Goal: Task Accomplishment & Management: Complete application form

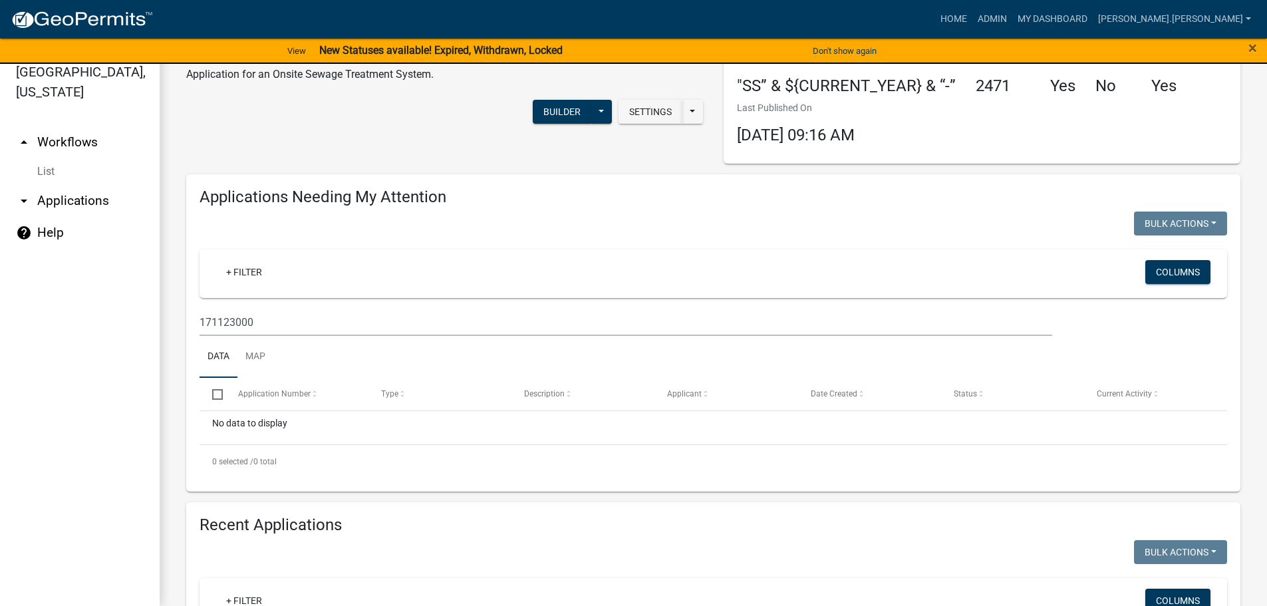
scroll to position [67, 0]
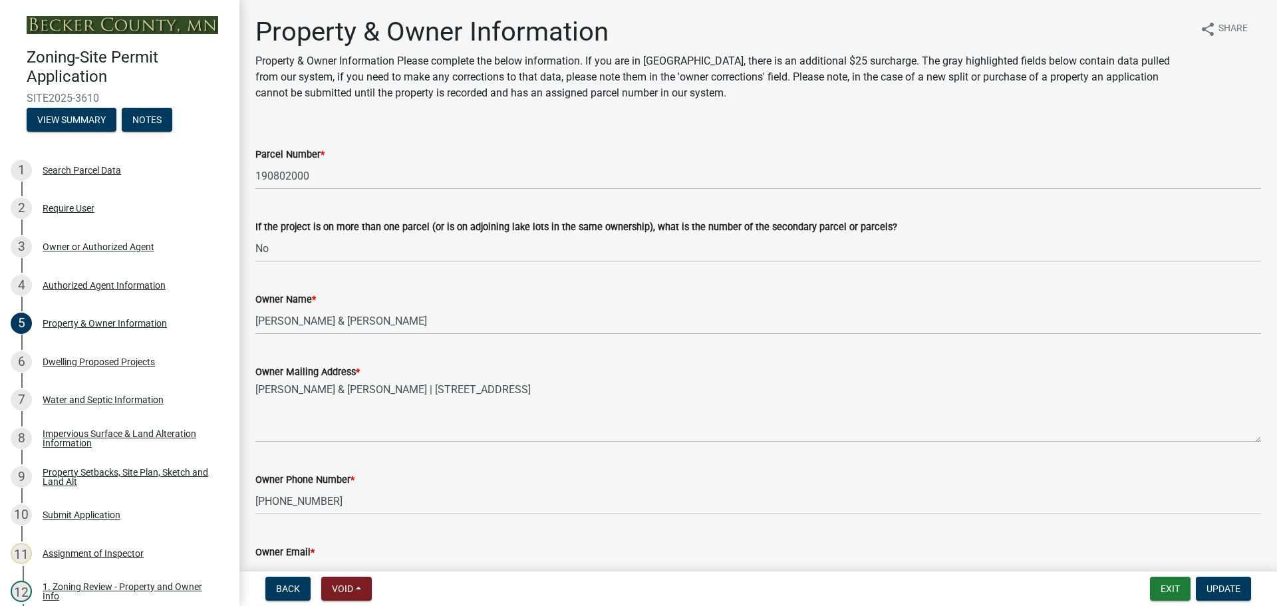
select select "a752e4d6-14bd-4f0f-bfe8-5b67ead45659"
select select "4439e411-f9ac-4451-8e9c-dcab1ac02f4d"
select select "f87eba17-8ed9-4ad8-aefc-fe36a3f3544b"
select select "393a978c-6bd5-4cb2-a6a0-db6feb8732b8"
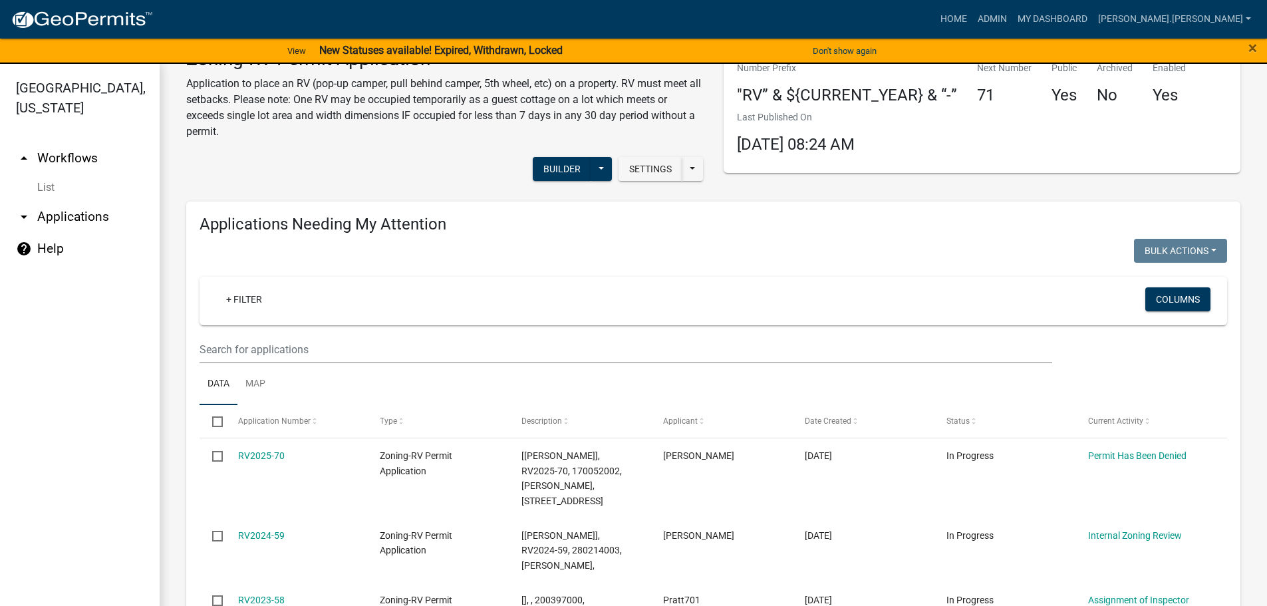
scroll to position [133, 0]
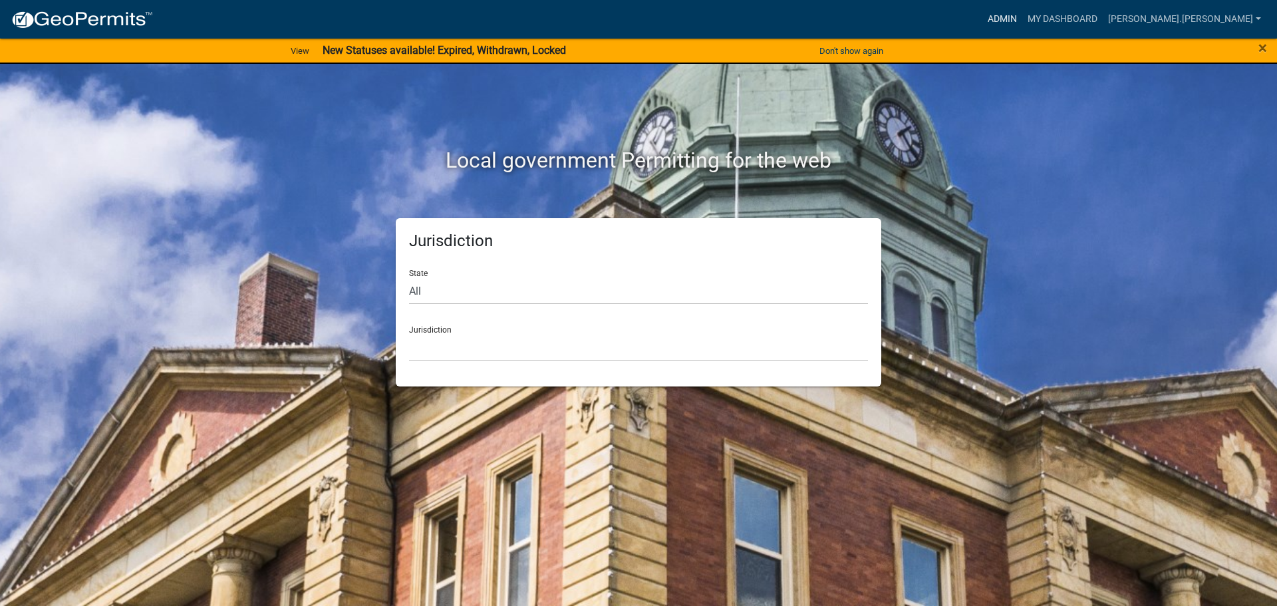
click at [1022, 17] on link "Admin" at bounding box center [1002, 19] width 40 height 25
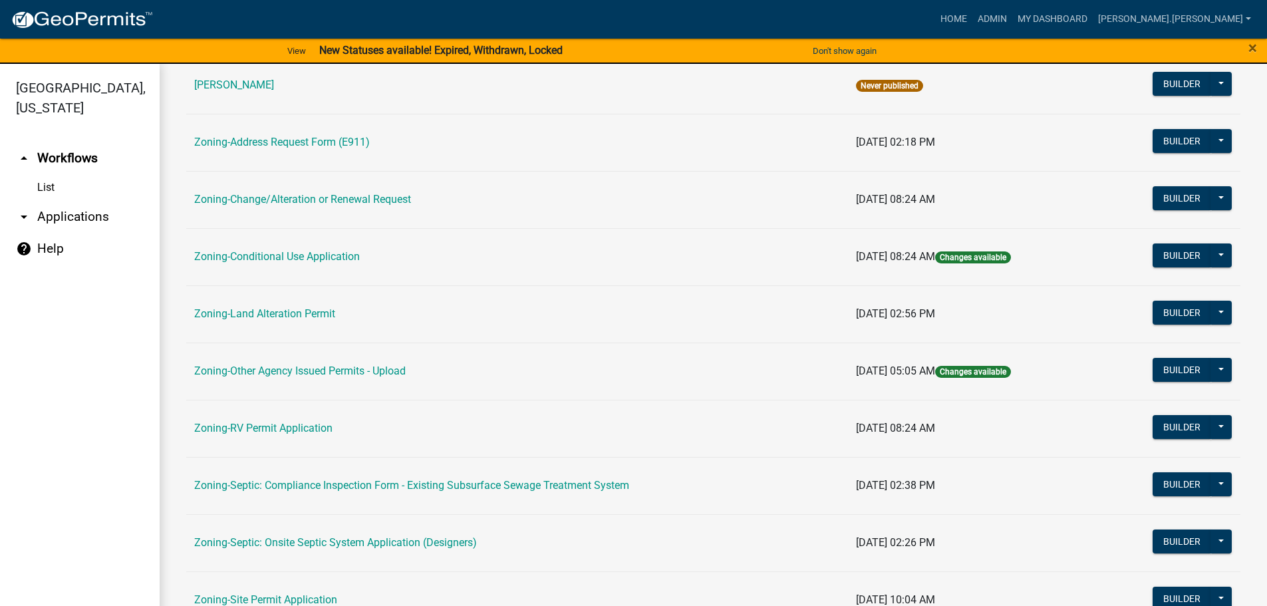
scroll to position [266, 0]
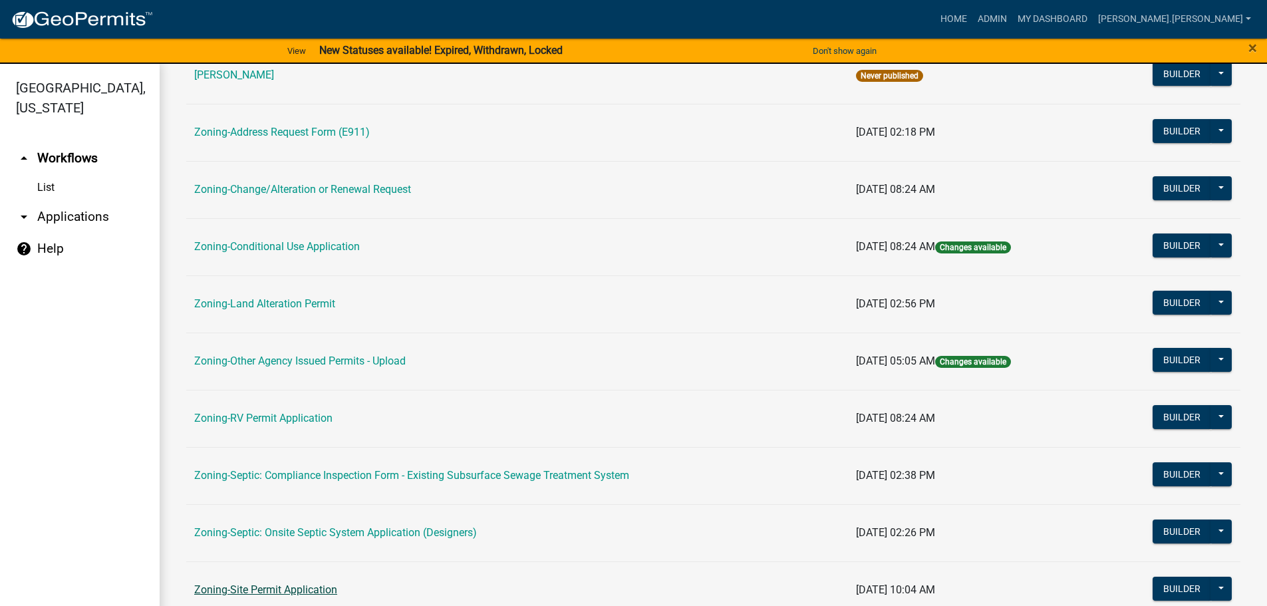
click at [309, 586] on link "Zoning-Site Permit Application" at bounding box center [265, 589] width 143 height 13
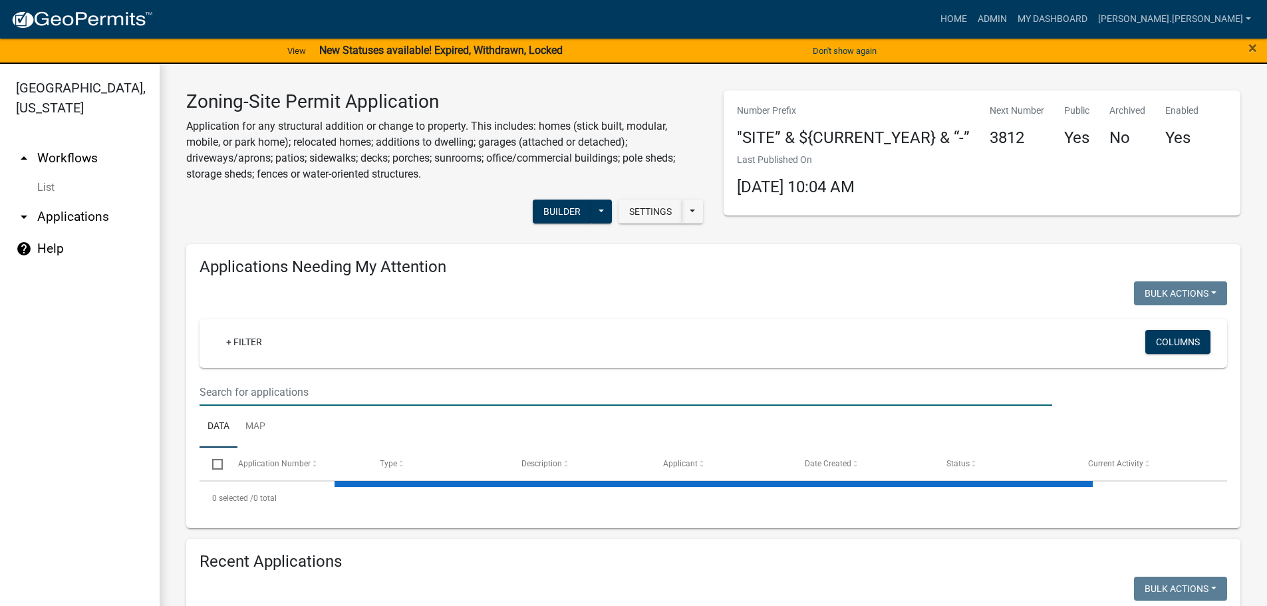
click at [398, 382] on input "text" at bounding box center [626, 391] width 853 height 27
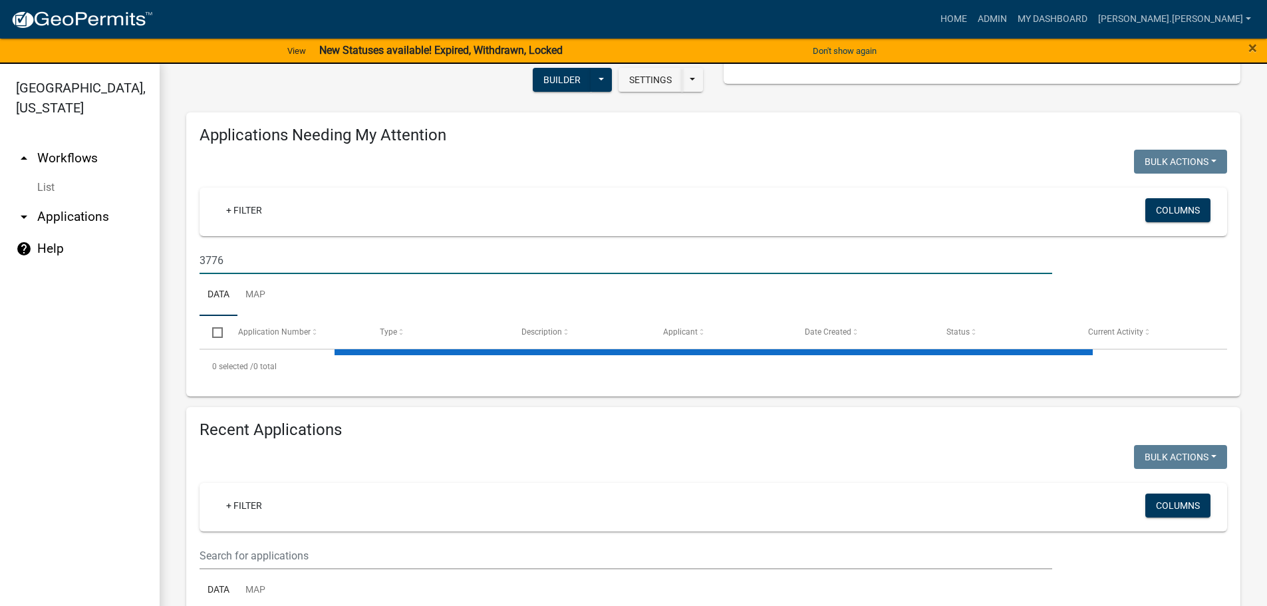
scroll to position [133, 0]
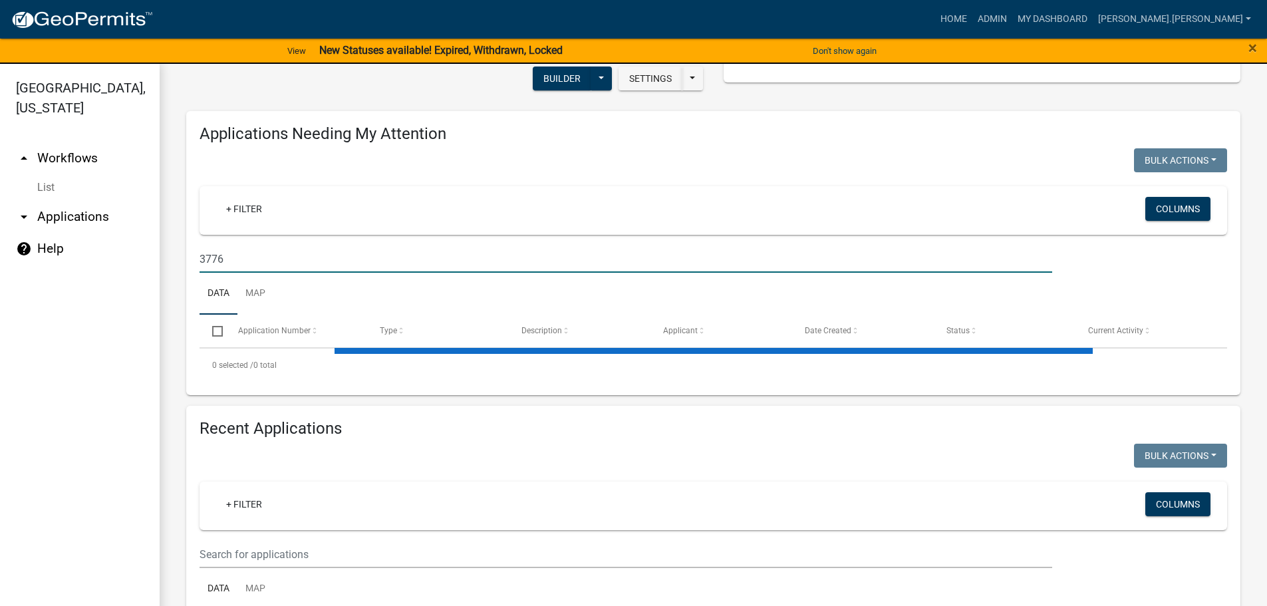
type input "3776"
click at [338, 557] on input "text" at bounding box center [626, 554] width 853 height 27
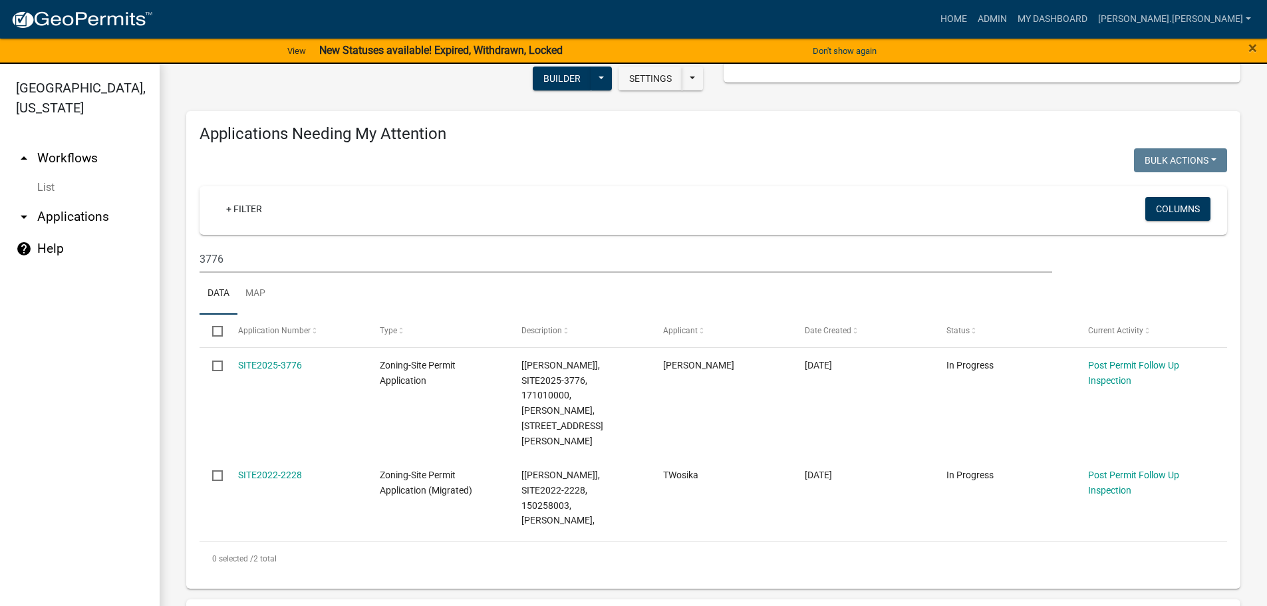
type input "3776"
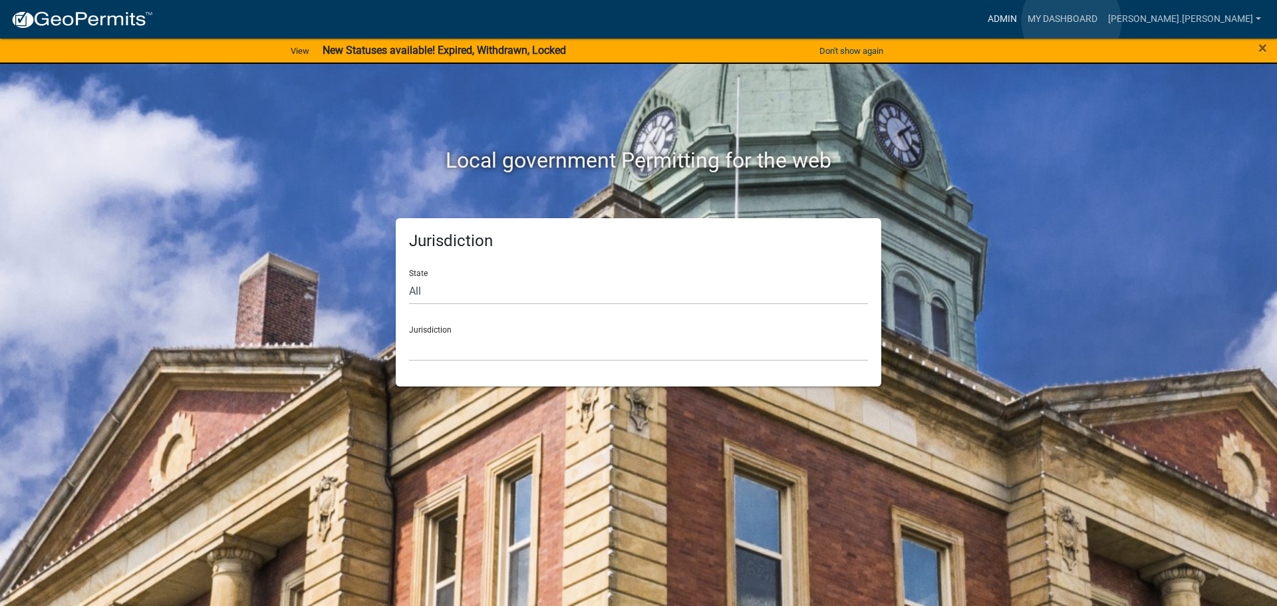
click at [1022, 21] on link "Admin" at bounding box center [1002, 19] width 40 height 25
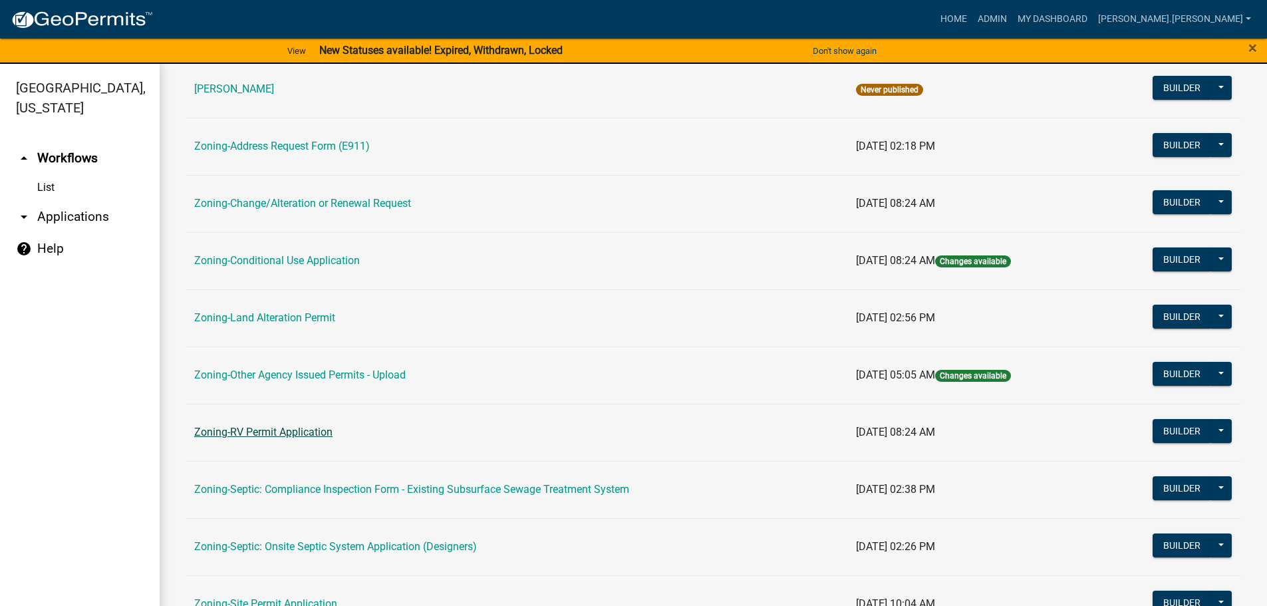
scroll to position [333, 0]
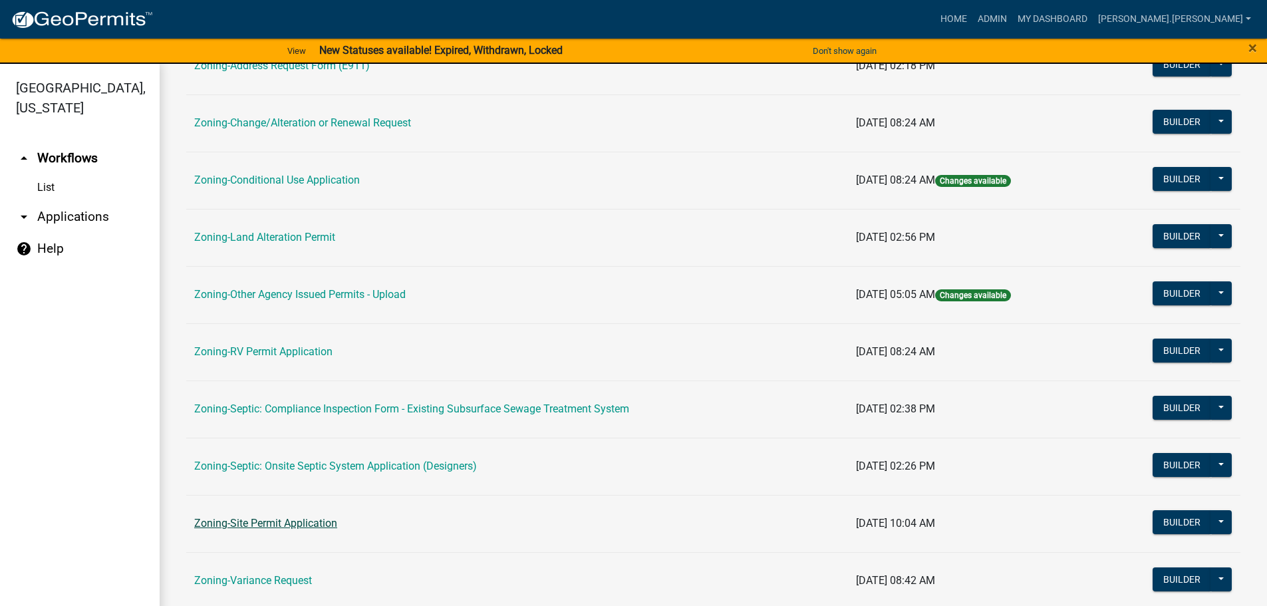
click at [291, 527] on link "Zoning-Site Permit Application" at bounding box center [265, 523] width 143 height 13
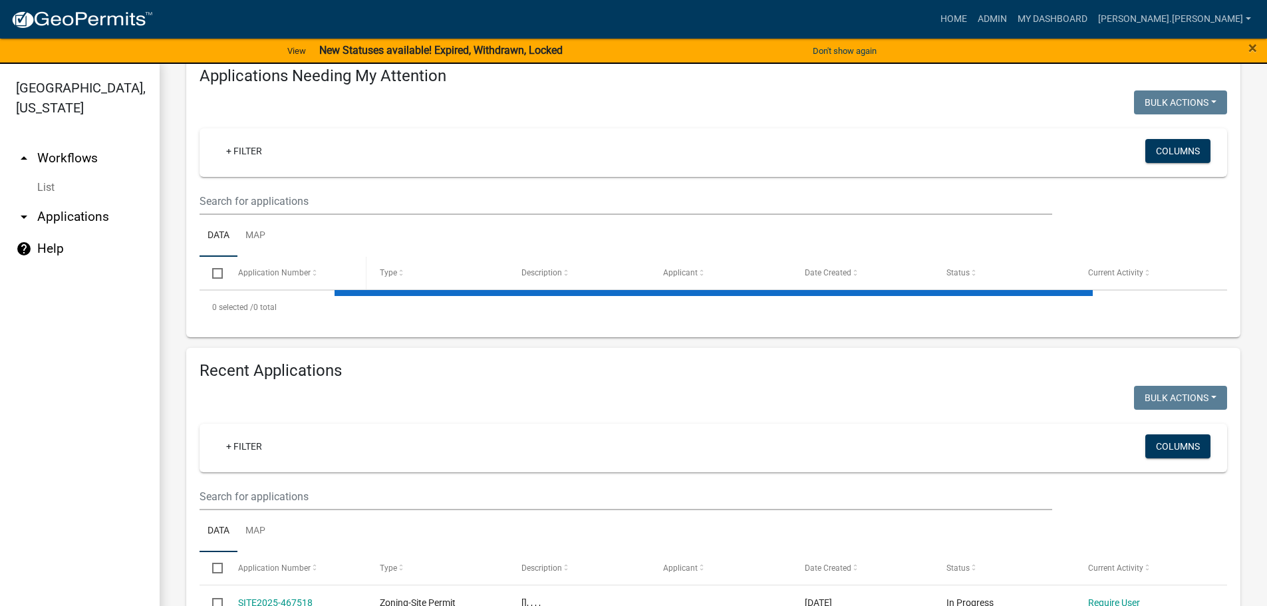
scroll to position [200, 0]
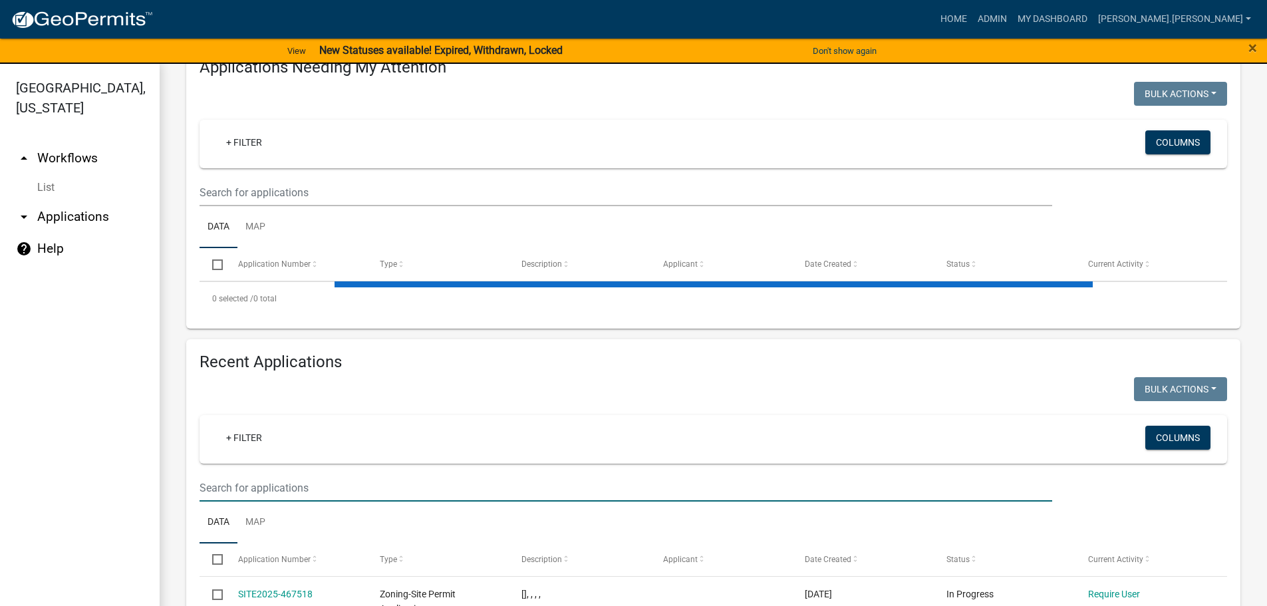
click at [282, 206] on input "text" at bounding box center [626, 192] width 853 height 27
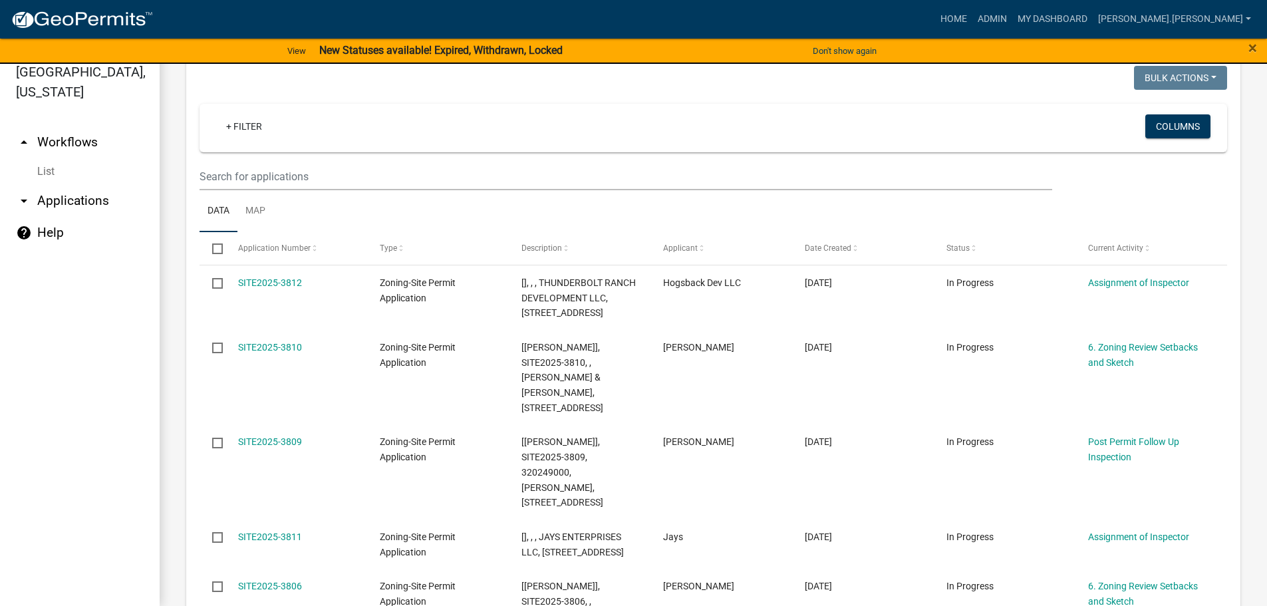
scroll to position [899, 0]
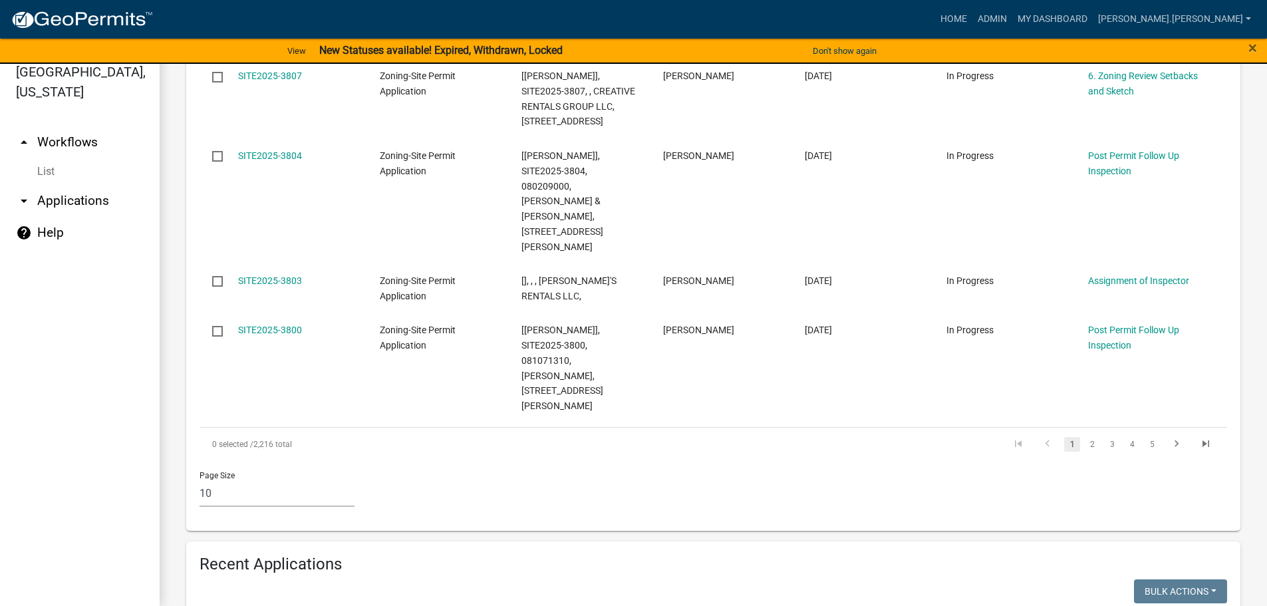
type input "459048"
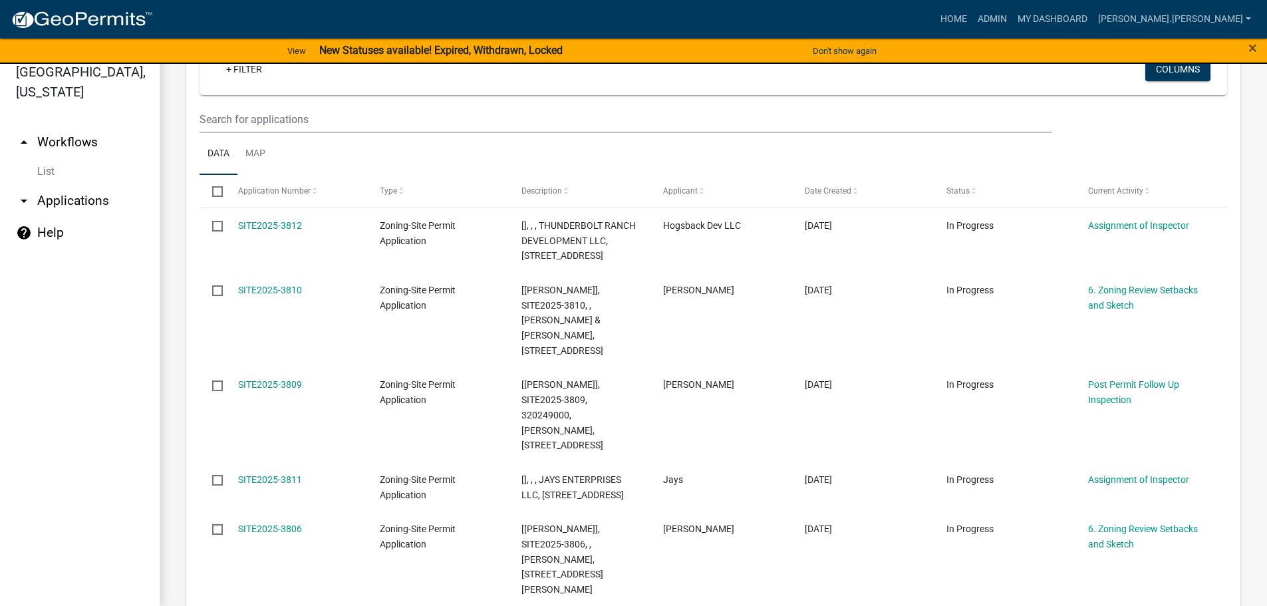
scroll to position [224, 0]
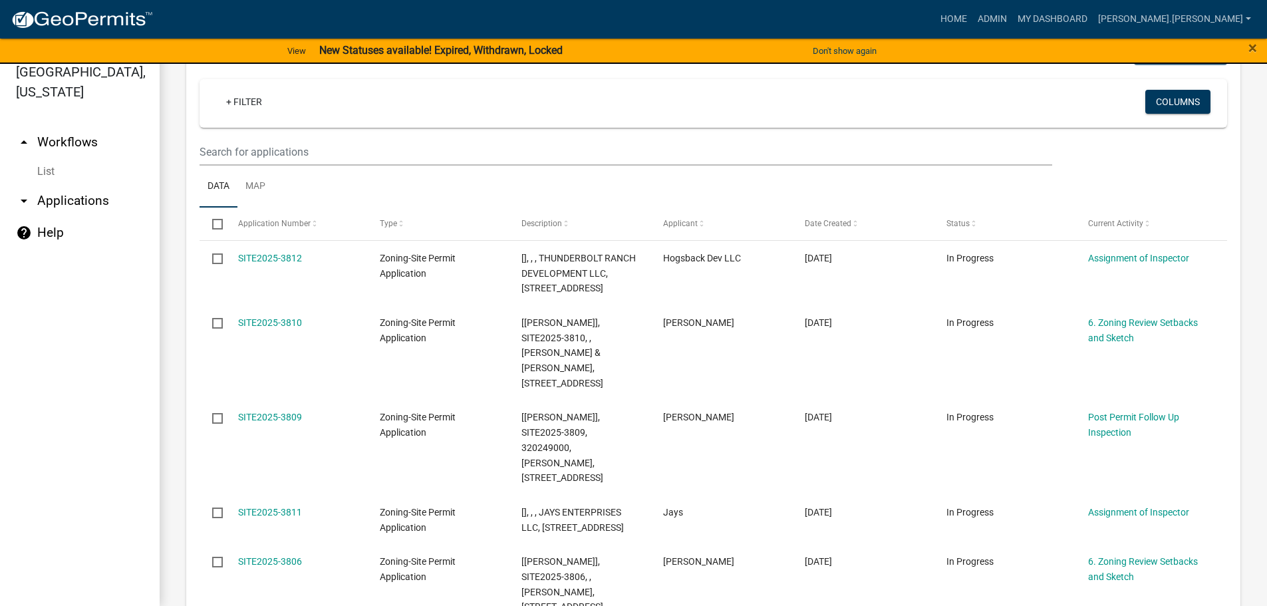
click at [315, 166] on ul "Data Map" at bounding box center [714, 187] width 1028 height 42
click at [330, 153] on input "text" at bounding box center [626, 151] width 853 height 27
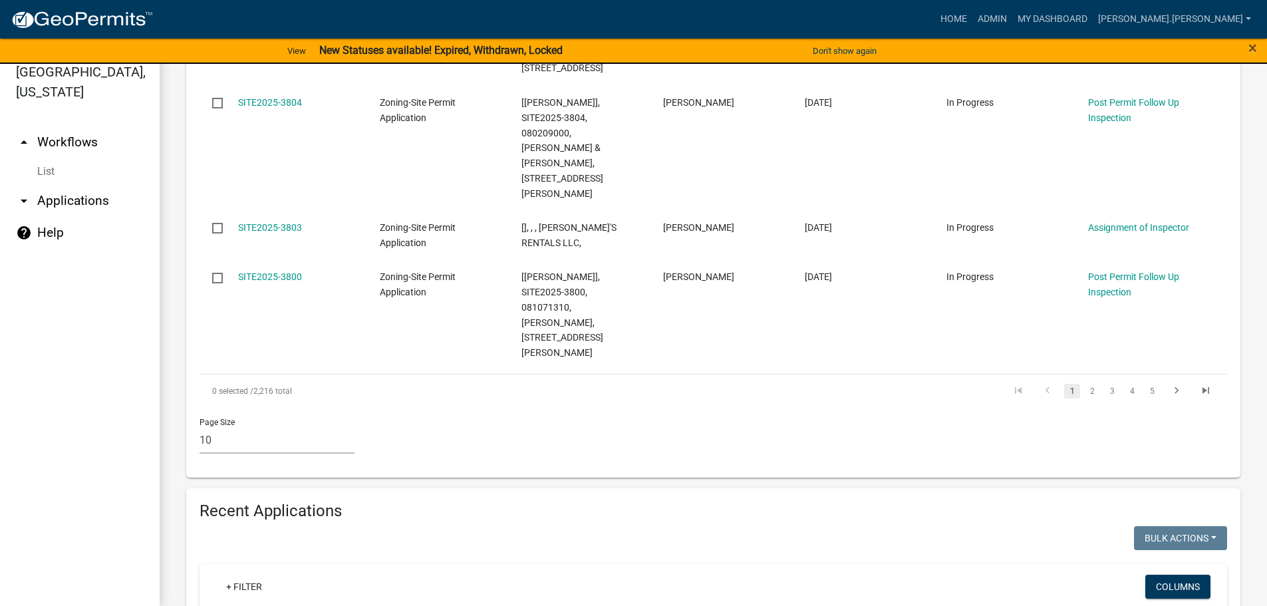
scroll to position [956, 0]
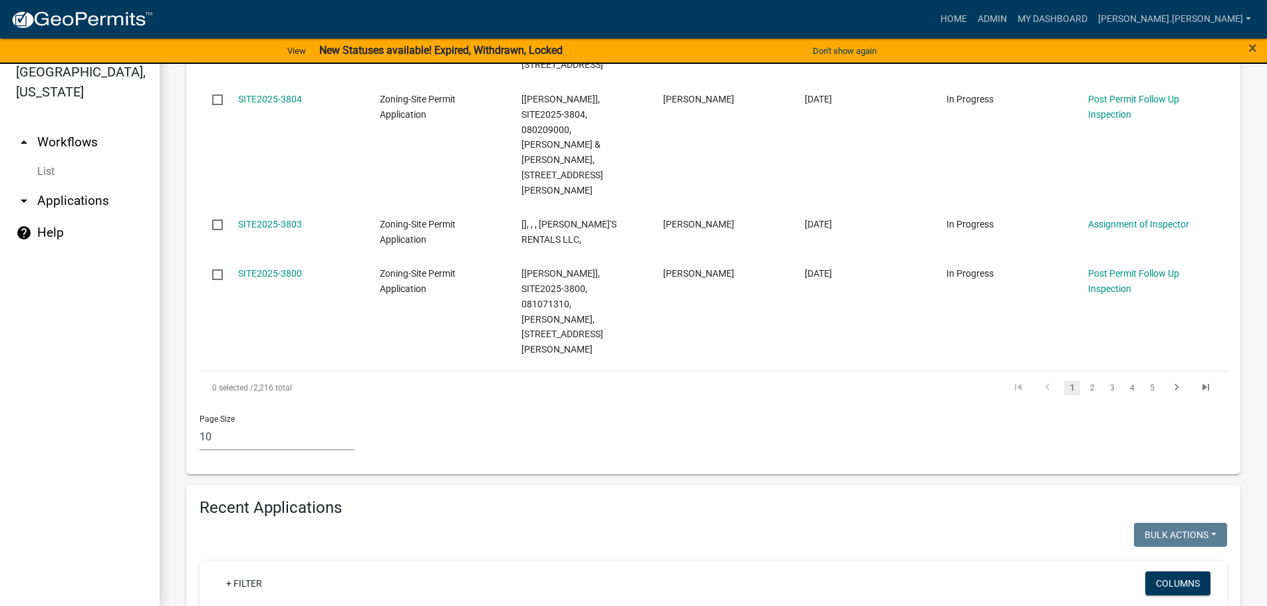
type input "37359"
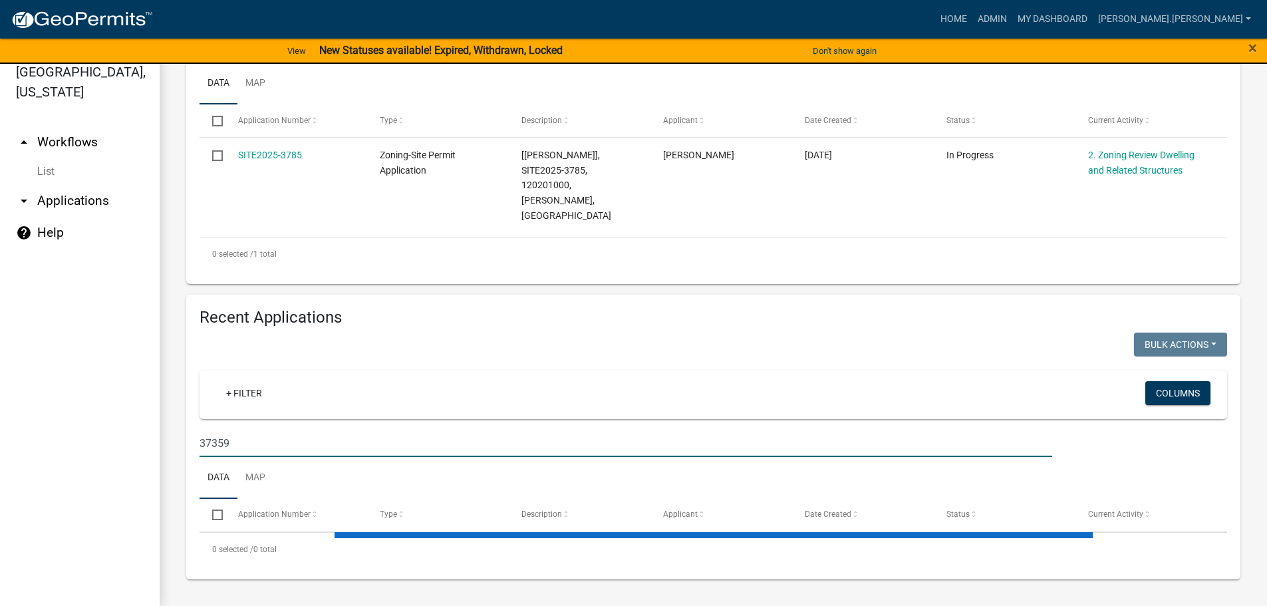
scroll to position [61, 0]
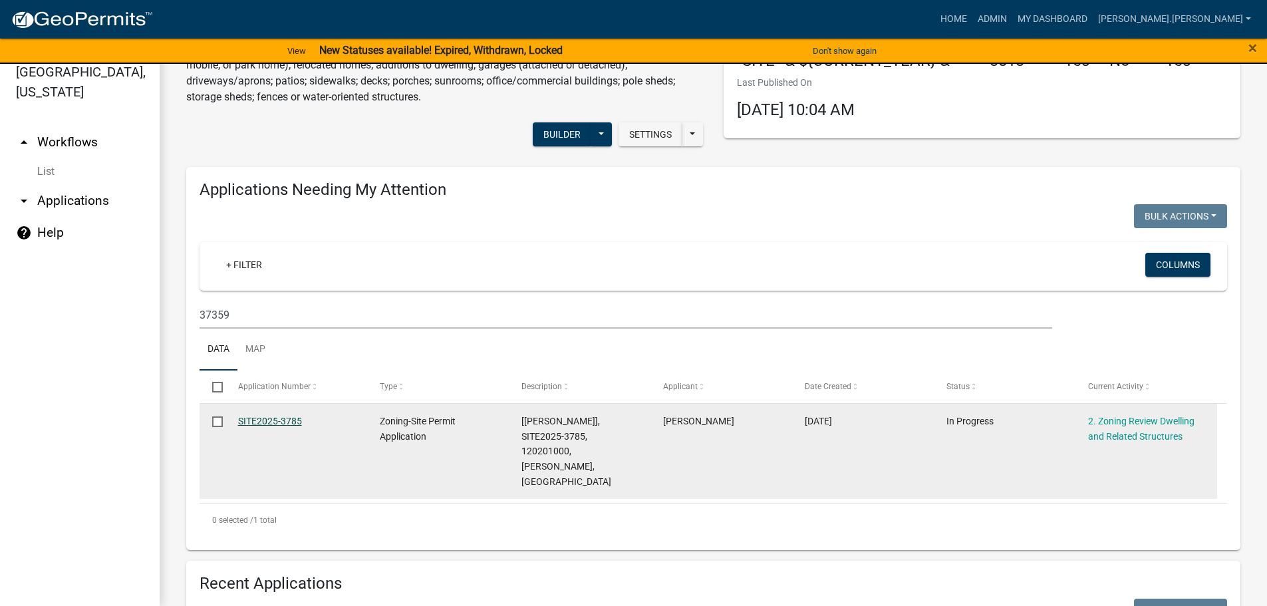
type input "37359"
click at [273, 421] on link "SITE2025-3785" at bounding box center [270, 421] width 64 height 11
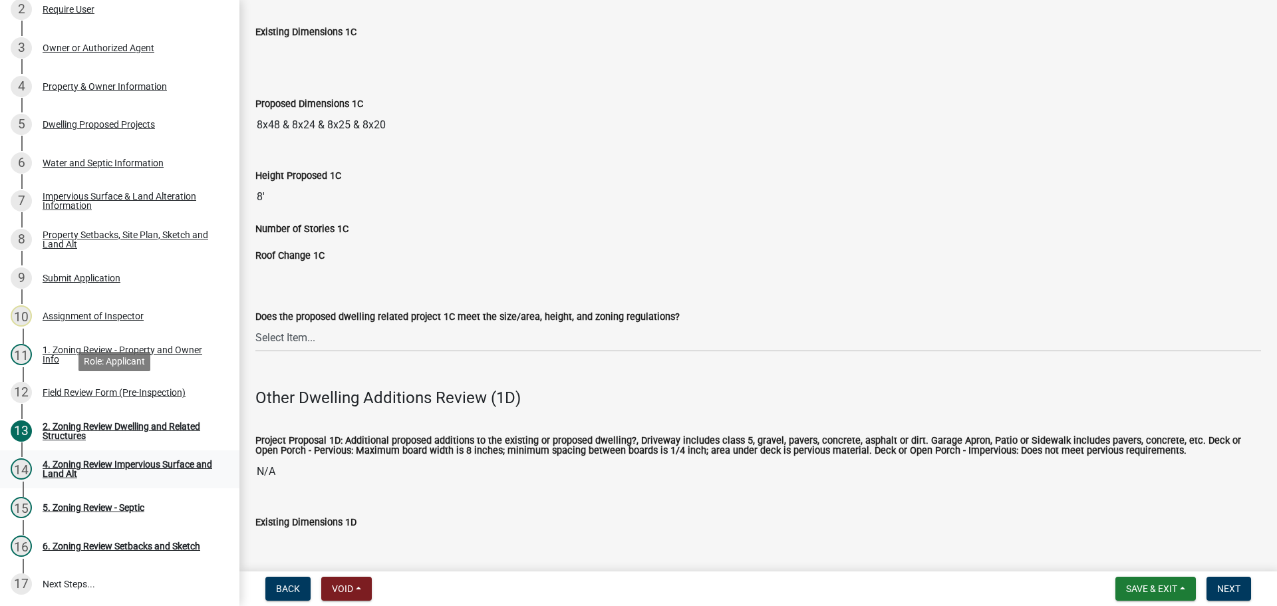
scroll to position [290, 0]
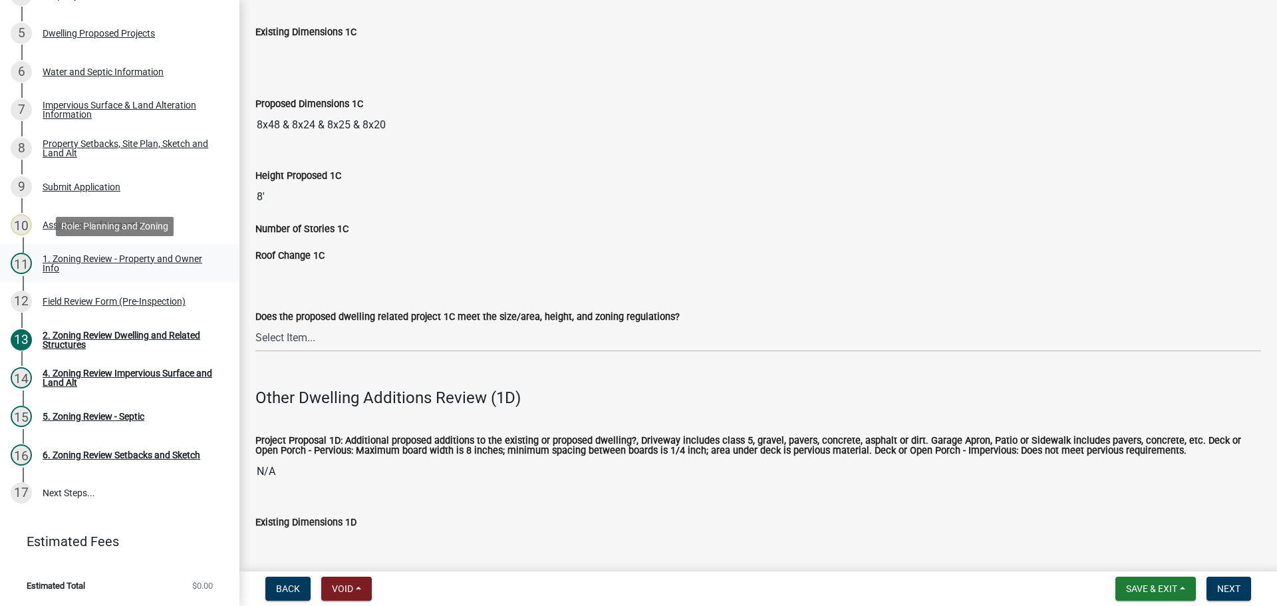
click at [153, 256] on div "1. Zoning Review - Property and Owner Info" at bounding box center [131, 263] width 176 height 19
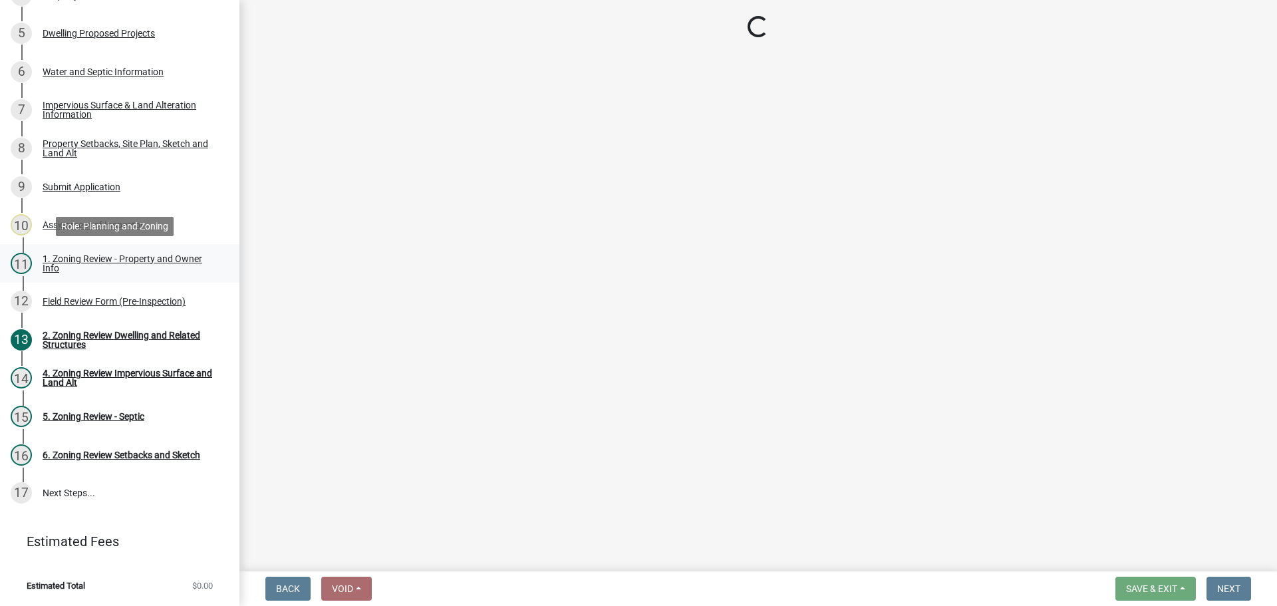
scroll to position [0, 0]
select select "b279cdb4-a9c7-4e65-a8bd-797316f5be14"
select select "b4f32c46-6248-4748-b47c-fa4933858724"
select select "ab6c2257-4786-48e5-86d0-1194833f57c8"
select select "de99b201-fb85-4000-88f5-6f49f4ff2101"
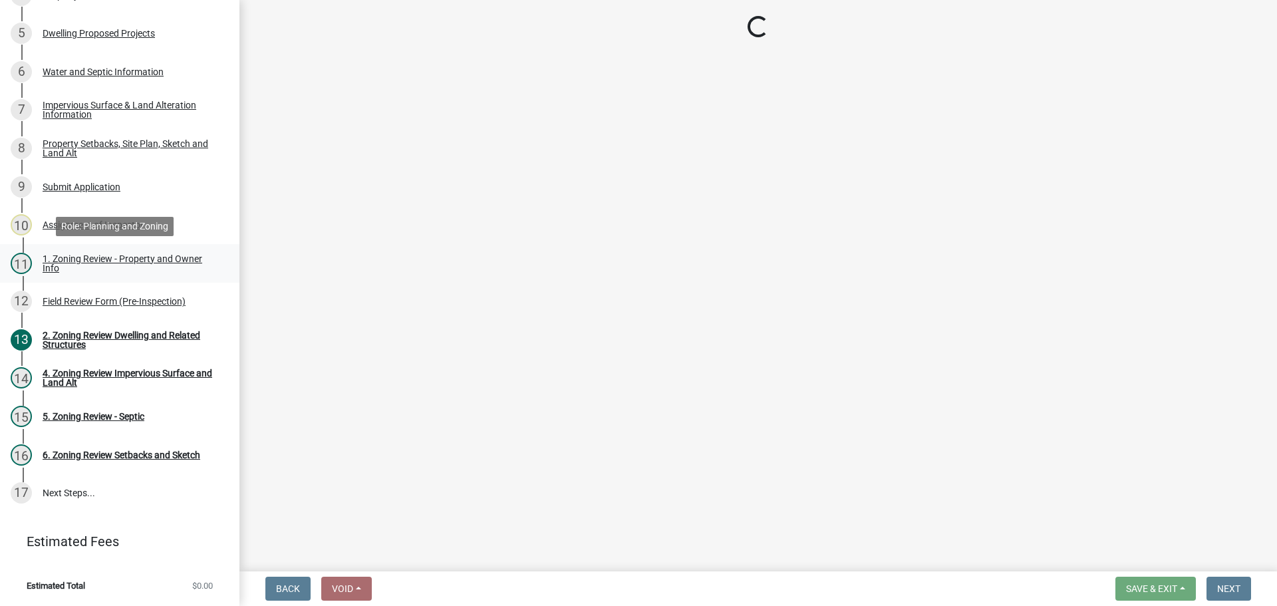
select select "8127fafe-56e8-4ce3-b1f8-70ab85aed4eb"
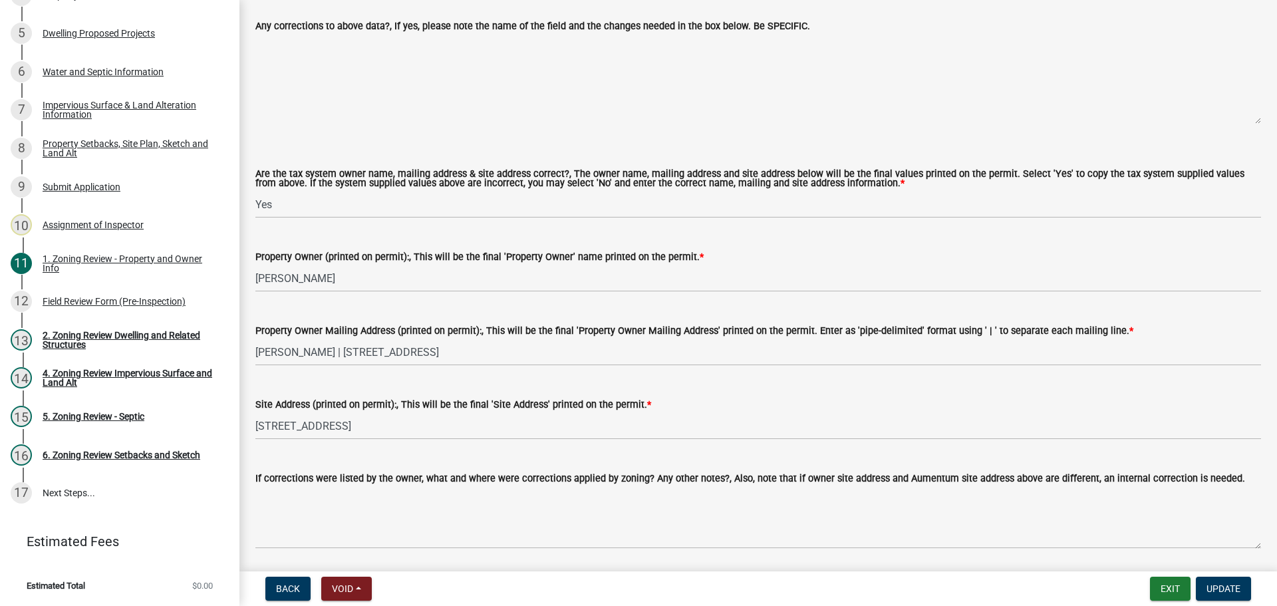
scroll to position [1330, 0]
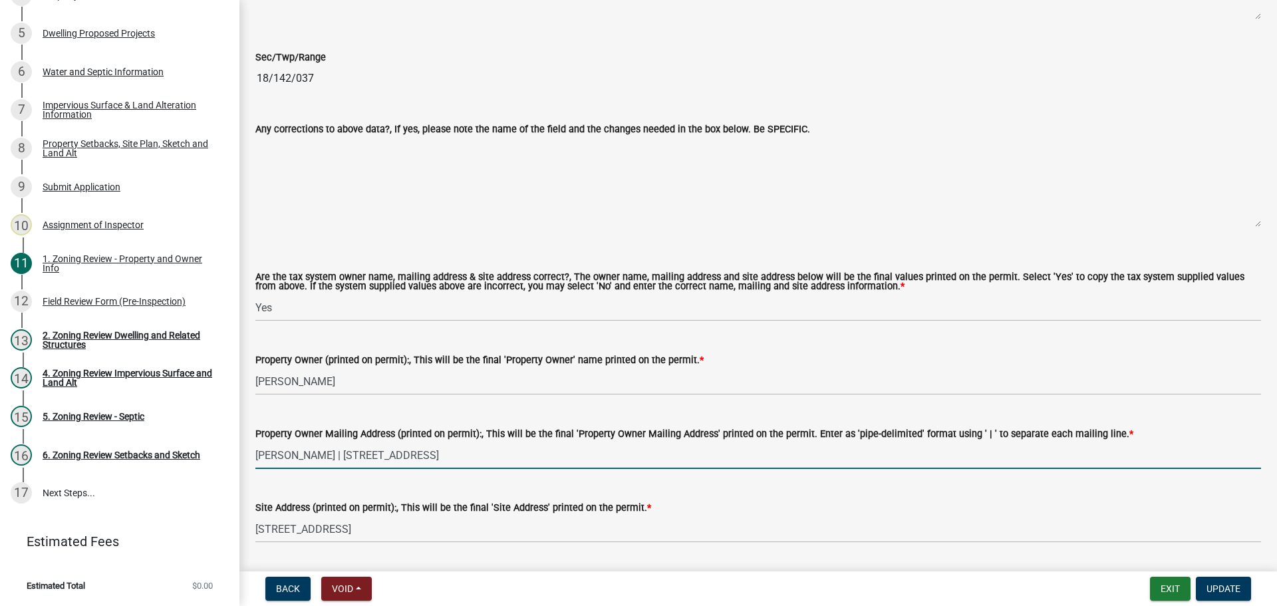
click at [376, 462] on input "[PERSON_NAME] | [STREET_ADDRESS]" at bounding box center [758, 455] width 1006 height 27
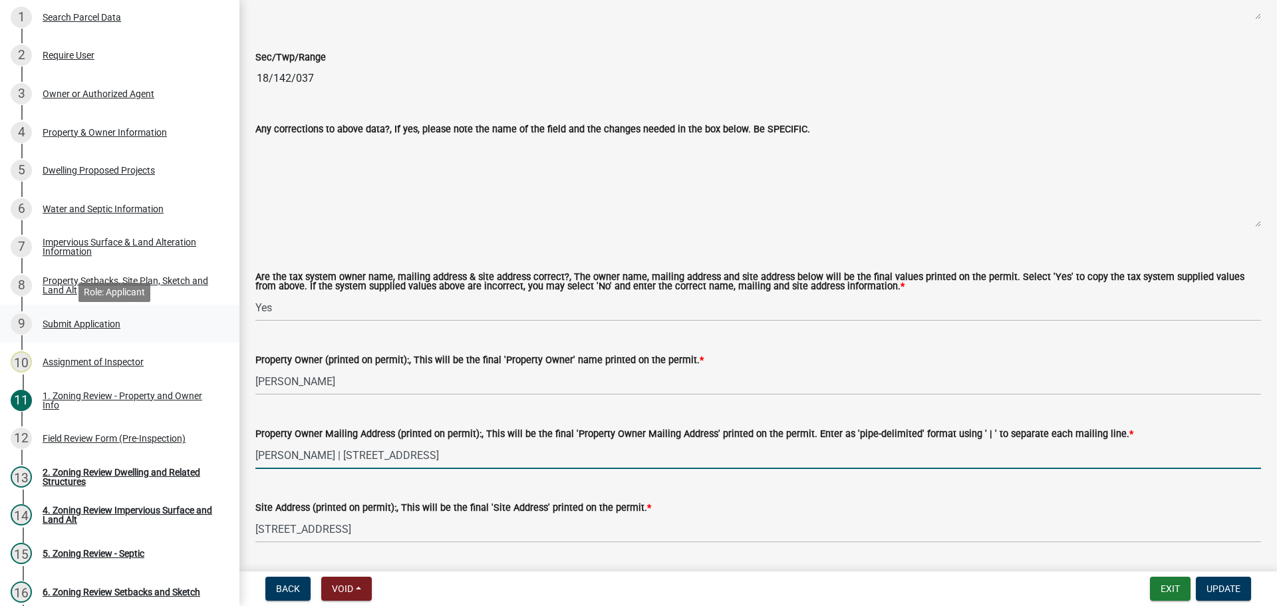
scroll to position [157, 0]
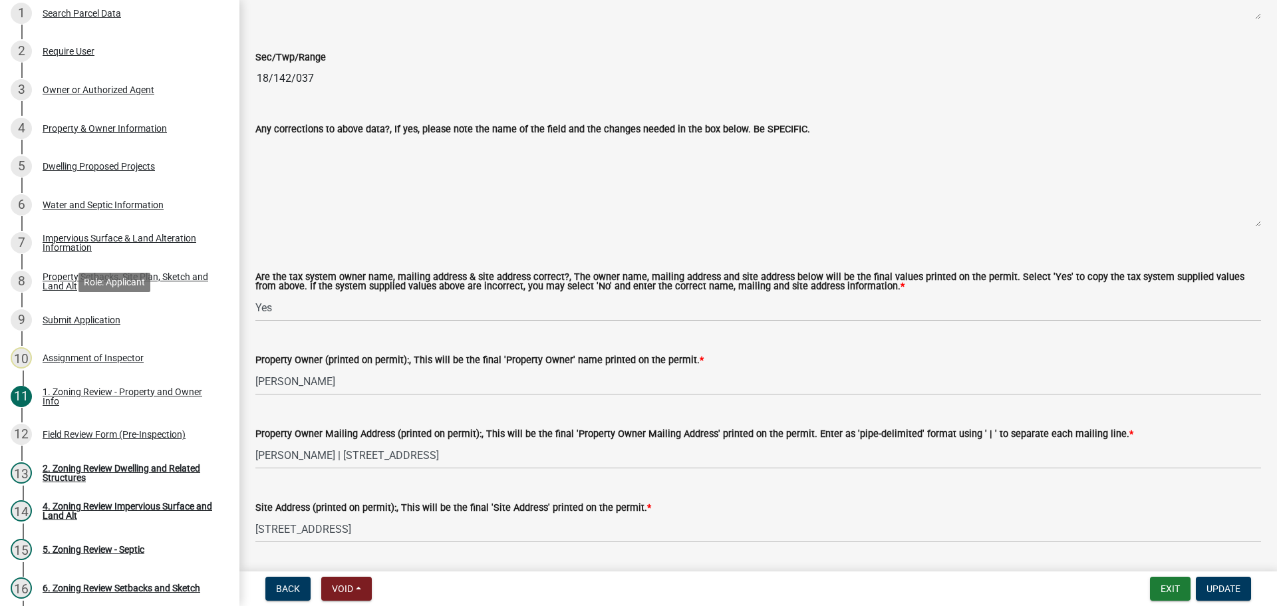
click at [111, 321] on div "Submit Application" at bounding box center [82, 319] width 78 height 9
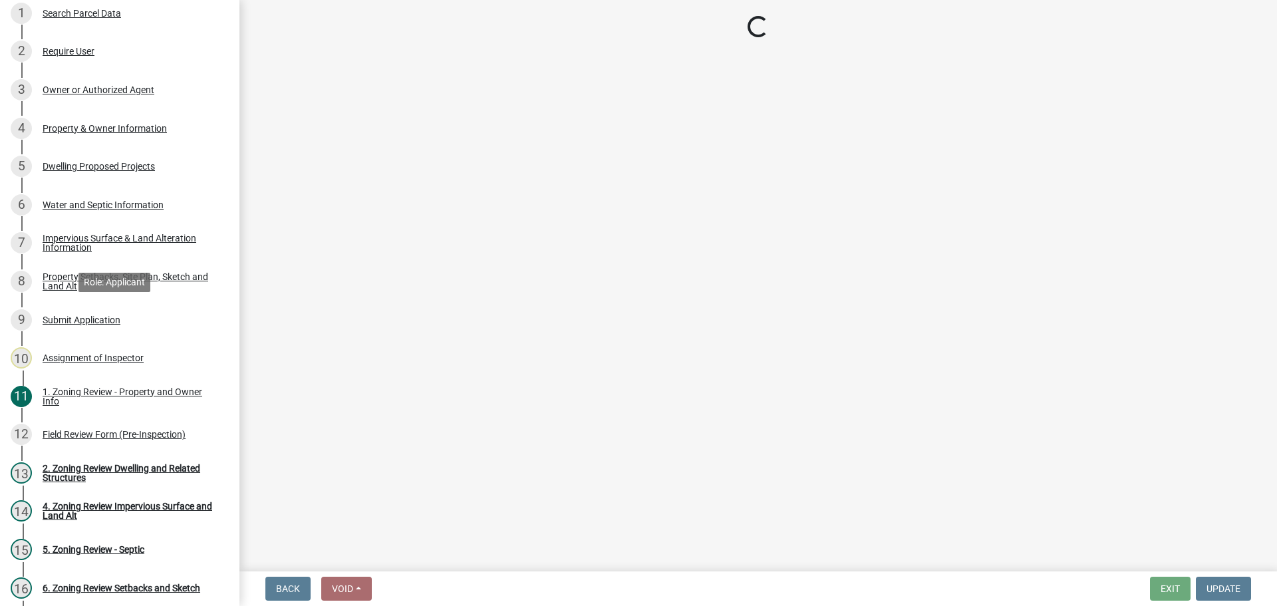
select select "46a4e5dd-5e54-4833-a695-492bd64ca2bd"
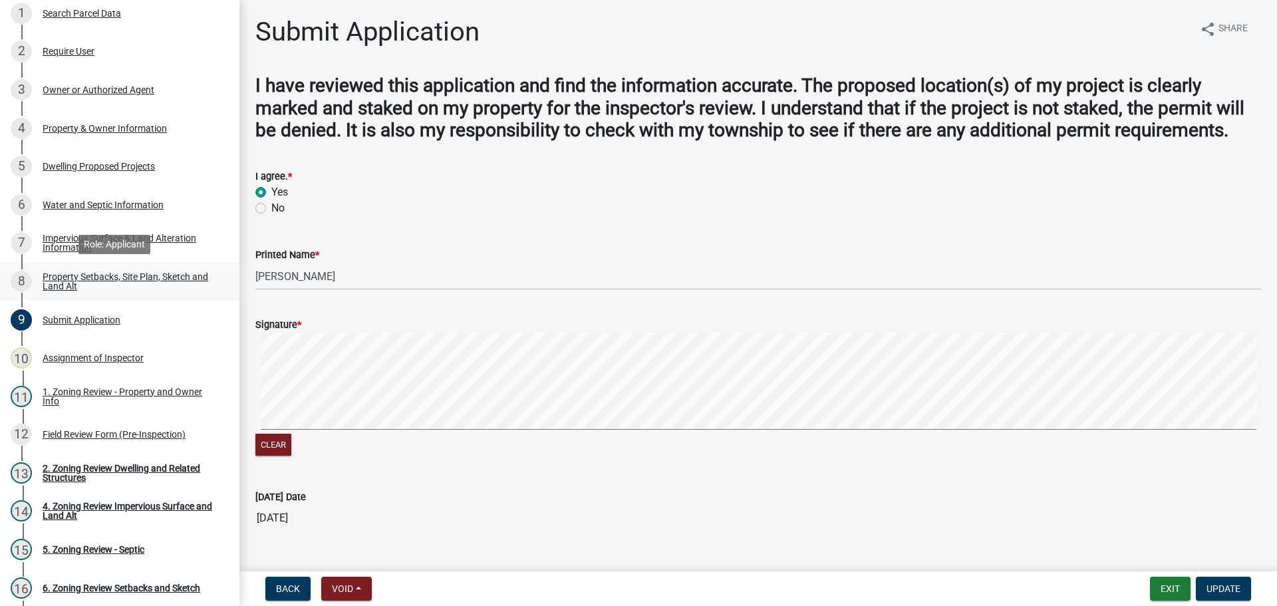
click at [178, 285] on div "Property Setbacks, Site Plan, Sketch and Land Alt" at bounding box center [131, 281] width 176 height 19
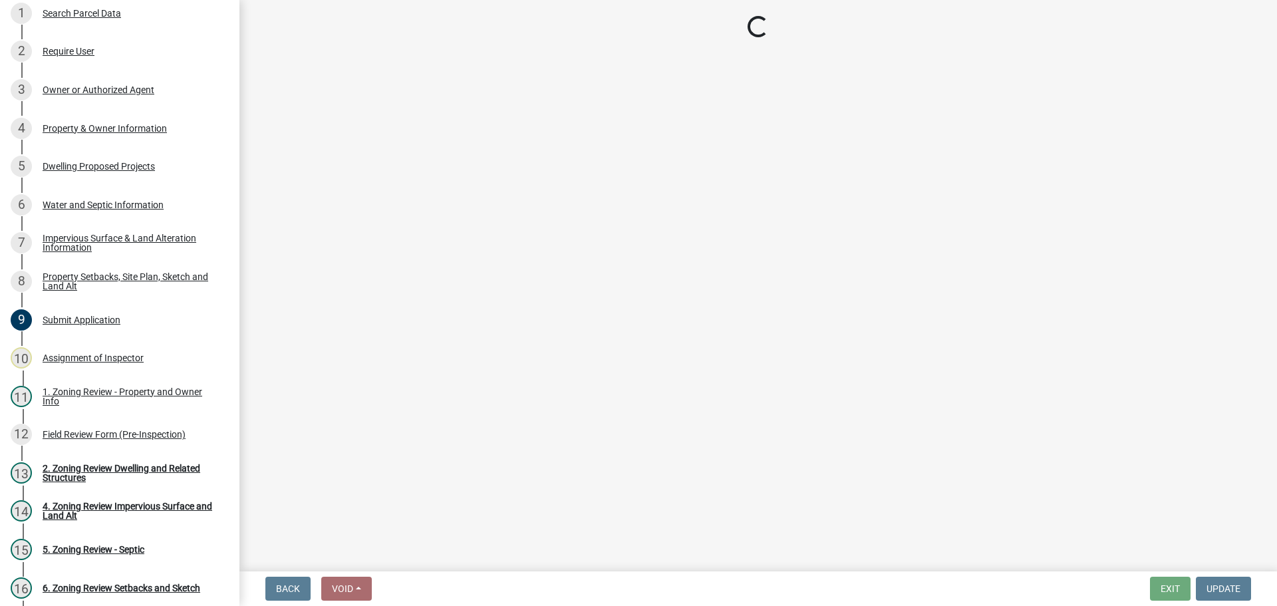
select select "7b13c63f-e699-4112-b373-98fbd28ec536"
select select "6985af9e-5d7a-475f-b5e2-9860e6a4c460"
select select "fd58f24c-a096-4195-863e-b494ea1fd324"
select select "12f785fb-c378-4b18-841c-21c73dc99083"
select select "e8ab2dc3-aa3f-46f3-9b4a-37eb25ad84af"
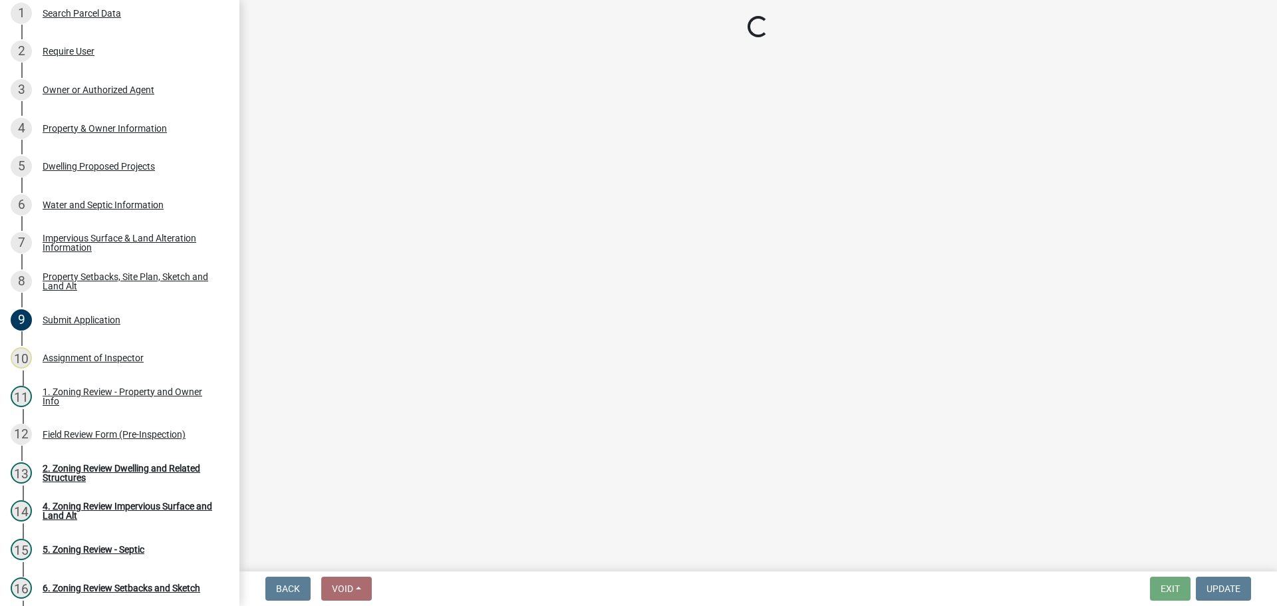
select select "5ad4ab64-b44e-481c-9000-9e5907aa74e1"
select select "e019de12-4845-45f2-ad10-5fb76eee0e55"
select select "c8b8ea71-7088-4e87-a493-7bc88cc2835b"
select select "133211ff-91ce-4a0a-9235-b48a7e2069a0"
select select "19d13e65-c93d-443e-910a-7a17299544cc"
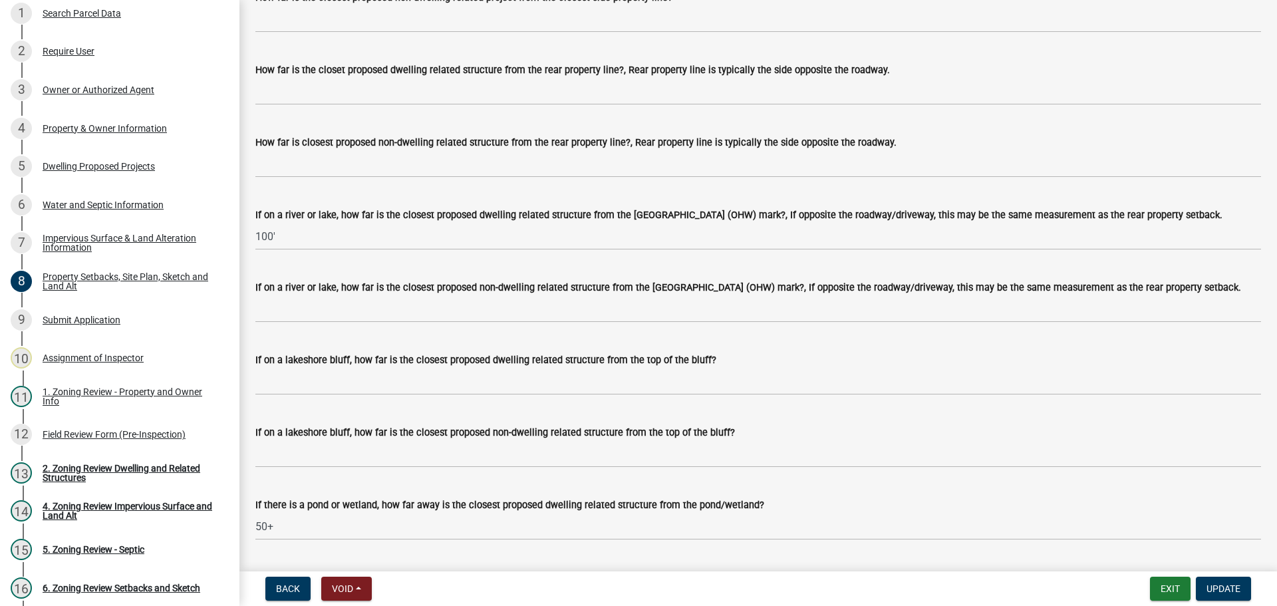
scroll to position [2860, 0]
